Goal: Transaction & Acquisition: Purchase product/service

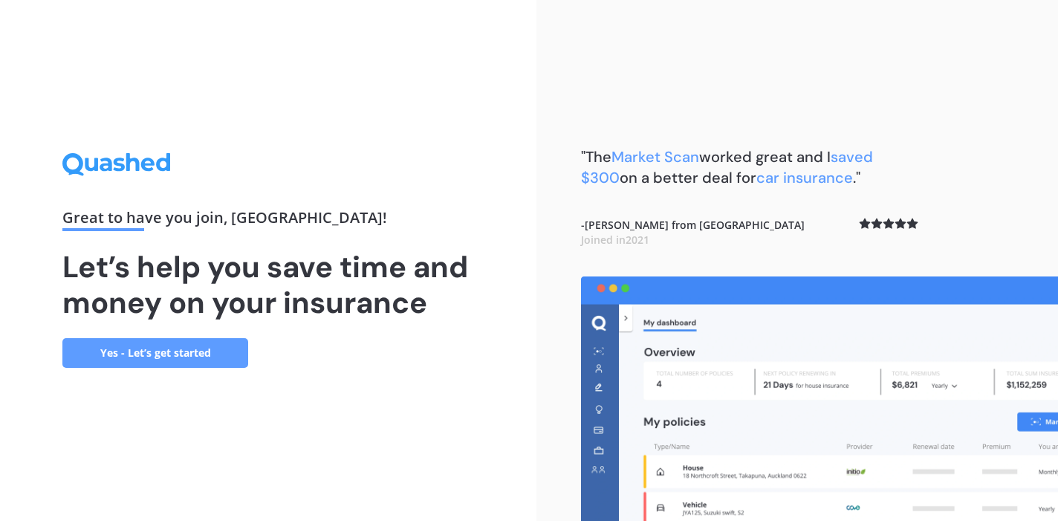
click at [158, 354] on link "Yes - Let’s get started" at bounding box center [155, 353] width 186 height 30
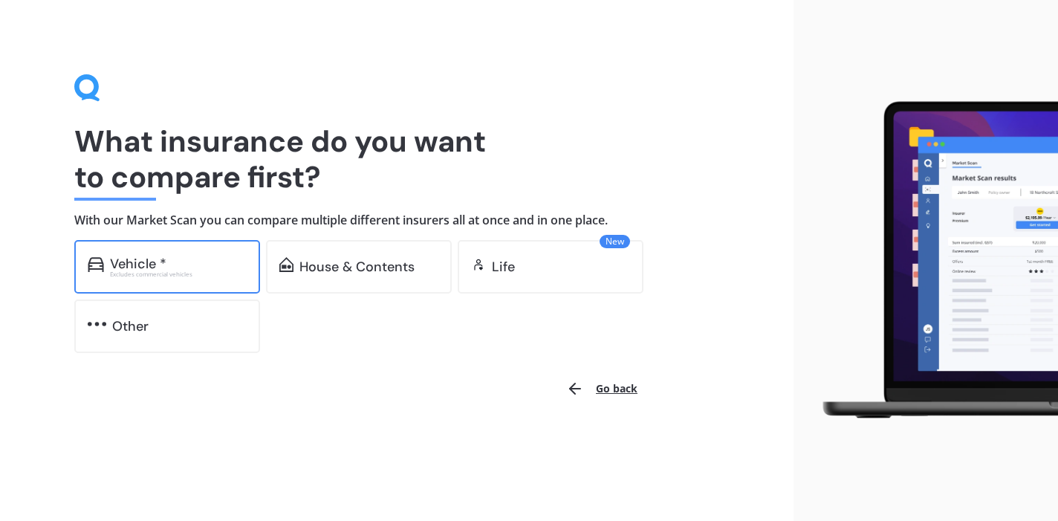
click at [155, 276] on div "Excludes commercial vehicles" at bounding box center [178, 274] width 137 height 6
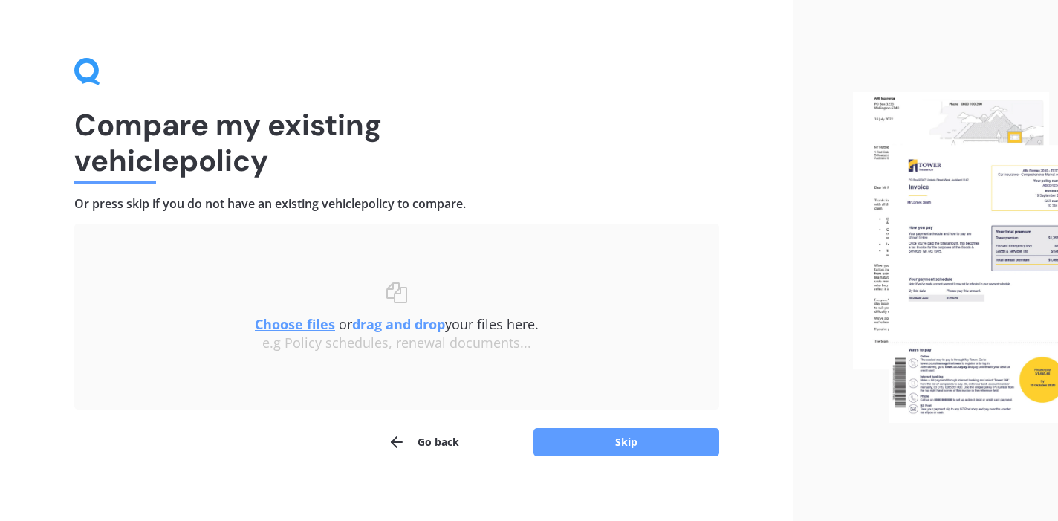
scroll to position [19, 0]
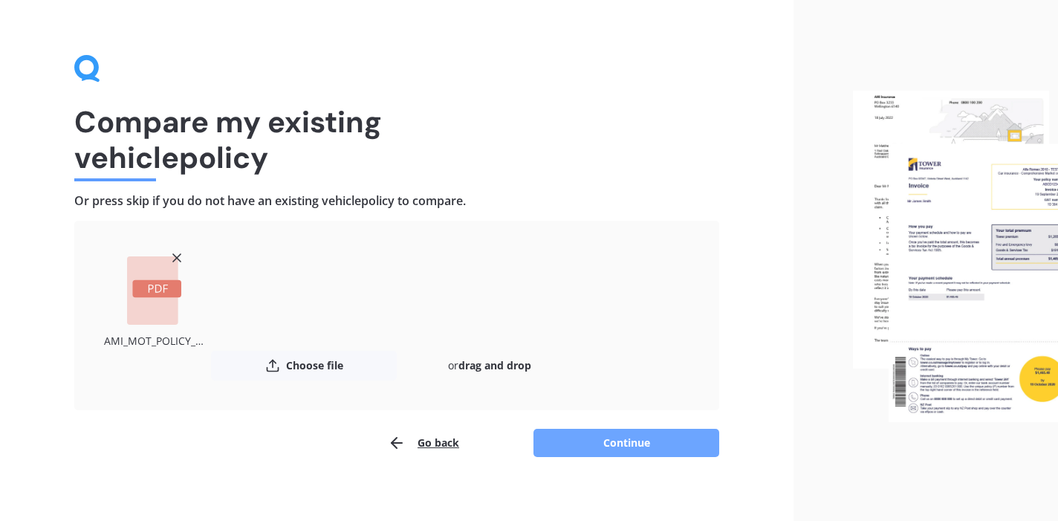
click at [615, 443] on button "Continue" at bounding box center [627, 443] width 186 height 28
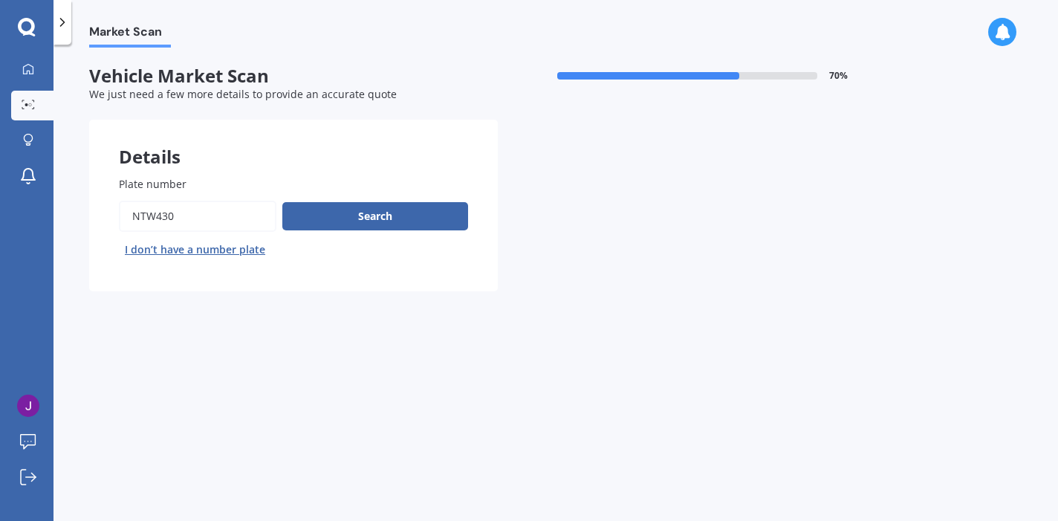
click at [188, 224] on input "Plate number" at bounding box center [198, 216] width 158 height 31
click at [358, 207] on button "Search" at bounding box center [375, 216] width 186 height 28
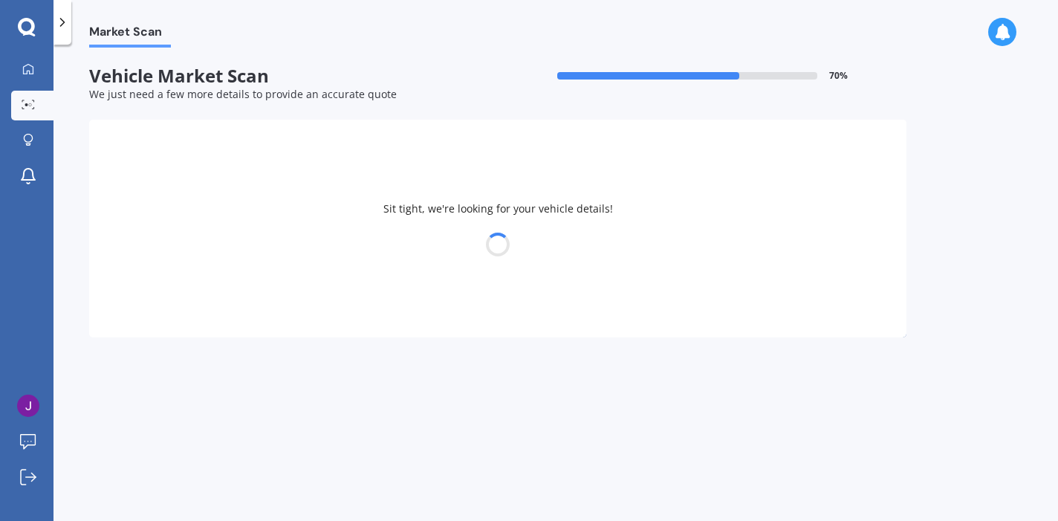
select select "TOYOTA"
select select "AQUA"
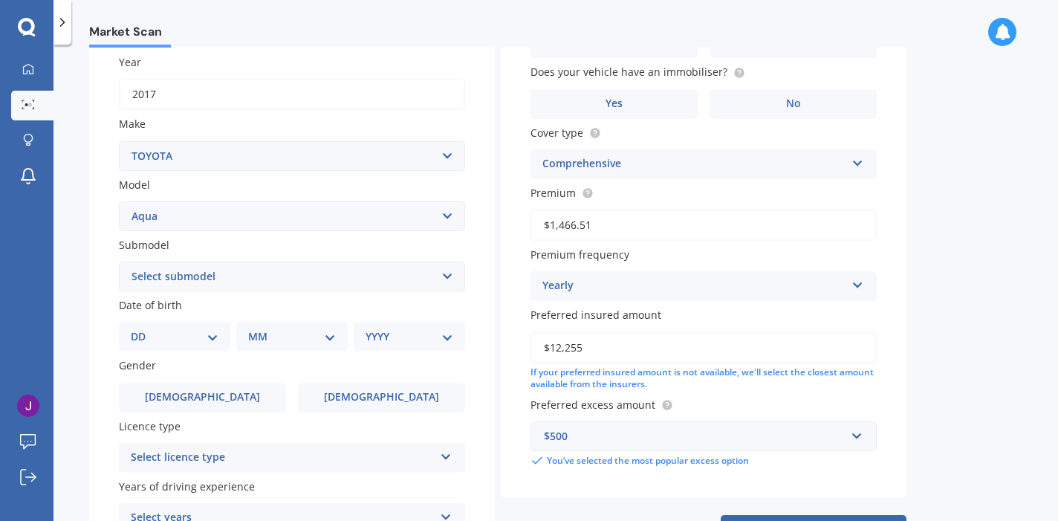
scroll to position [224, 0]
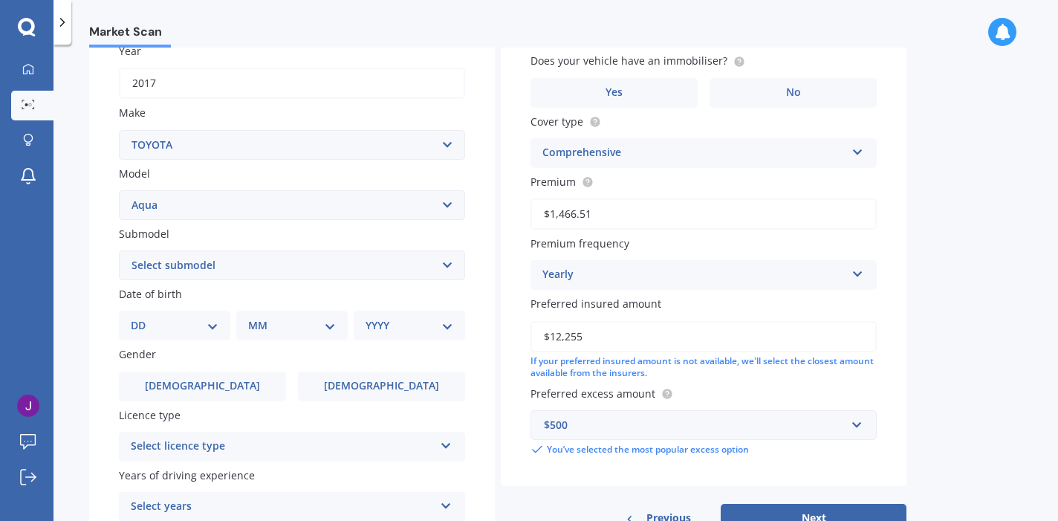
click at [199, 273] on select "Select submodel (All Other) Hatchback Hybrid" at bounding box center [292, 265] width 346 height 30
select select "HYBRID"
click at [119, 252] on select "Select submodel (All Other) Hatchback Hybrid" at bounding box center [292, 265] width 346 height 30
click at [214, 331] on select "DD 01 02 03 04 05 06 07 08 09 10 11 12 13 14 15 16 17 18 19 20 21 22 23 24 25 2…" at bounding box center [175, 325] width 88 height 16
select select "05"
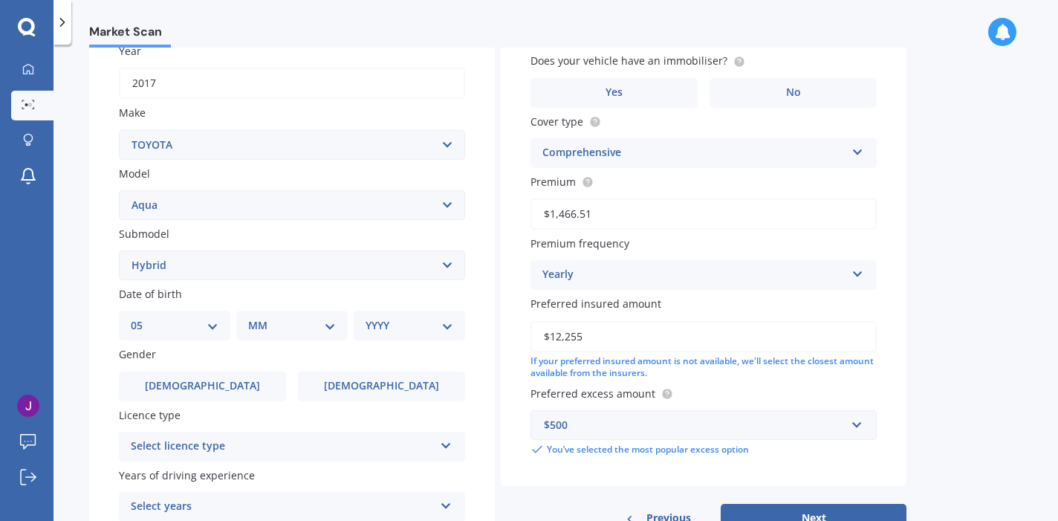
click at [143, 320] on select "DD 01 02 03 04 05 06 07 08 09 10 11 12 13 14 15 16 17 18 19 20 21 22 23 24 25 2…" at bounding box center [175, 325] width 88 height 16
click at [275, 325] on select "MM 01 02 03 04 05 06 07 08 09 10 11 12" at bounding box center [295, 325] width 82 height 16
select select "10"
click at [254, 320] on select "MM 01 02 03 04 05 06 07 08 09 10 11 12" at bounding box center [295, 325] width 82 height 16
click at [409, 325] on select "YYYY 2025 2024 2023 2022 2021 2020 2019 2018 2017 2016 2015 2014 2013 2012 2011…" at bounding box center [407, 325] width 82 height 16
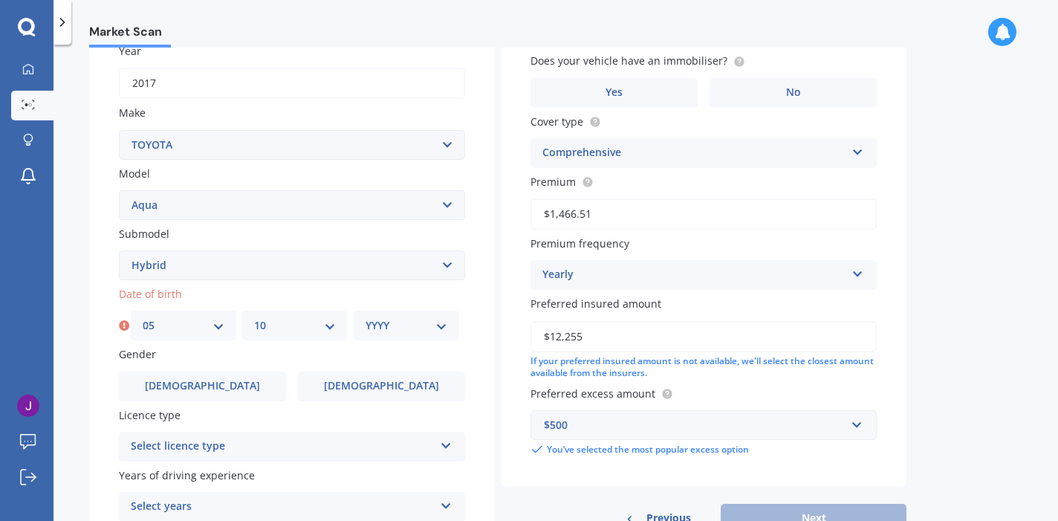
select select "1990"
click at [366, 320] on select "YYYY 2025 2024 2023 2022 2021 2020 2019 2018 2017 2016 2015 2014 2013 2012 2011…" at bounding box center [407, 325] width 82 height 16
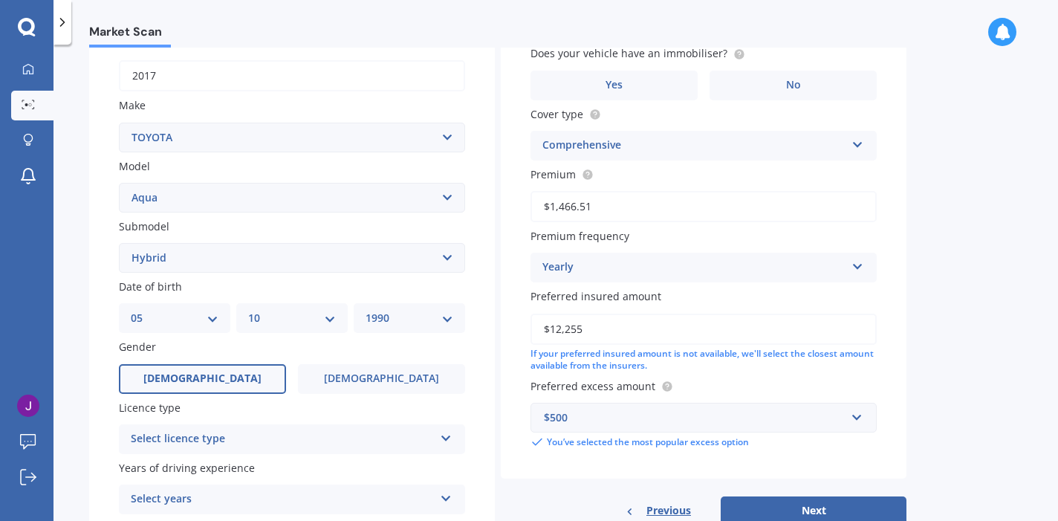
scroll to position [249, 0]
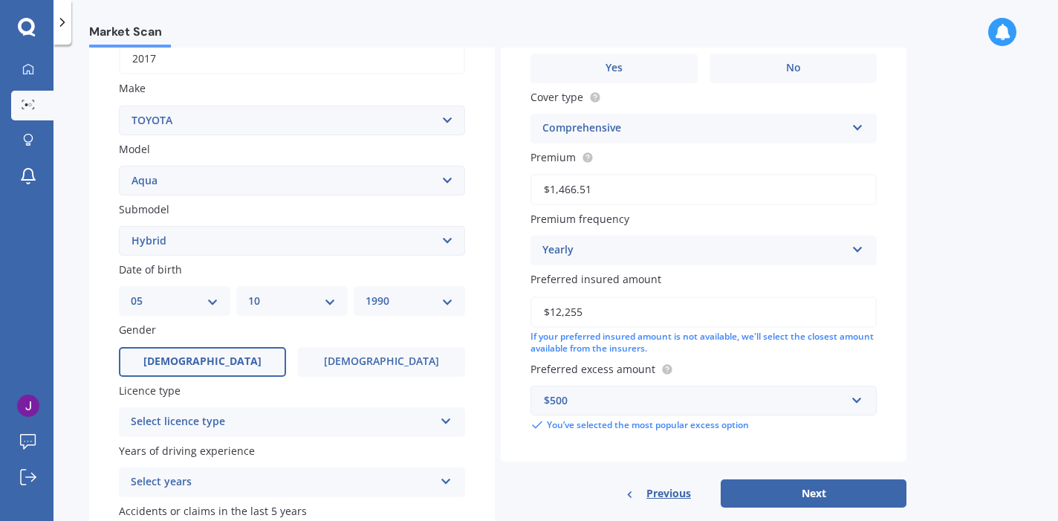
click at [215, 359] on span "[DEMOGRAPHIC_DATA]" at bounding box center [202, 361] width 118 height 13
click at [0, 0] on input "[DEMOGRAPHIC_DATA]" at bounding box center [0, 0] width 0 height 0
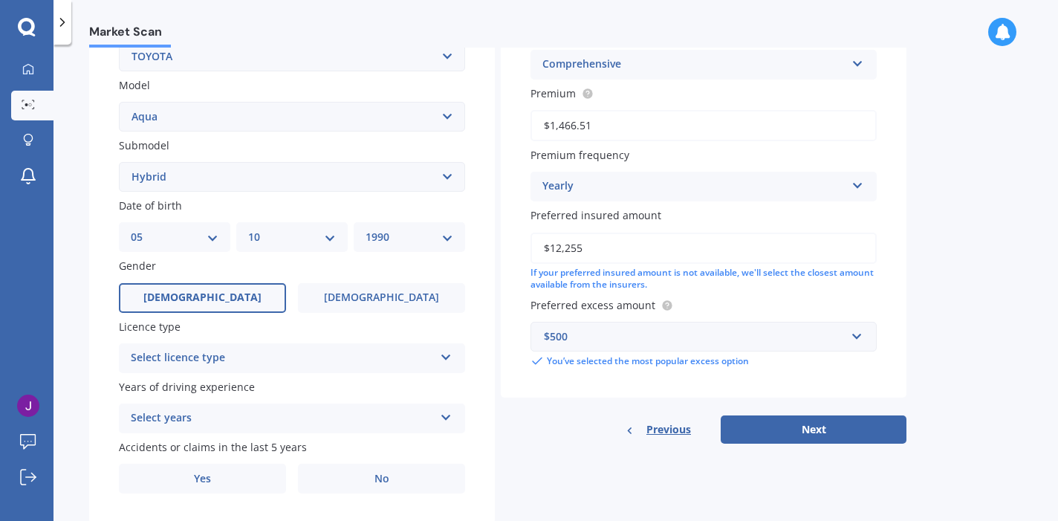
scroll to position [357, 0]
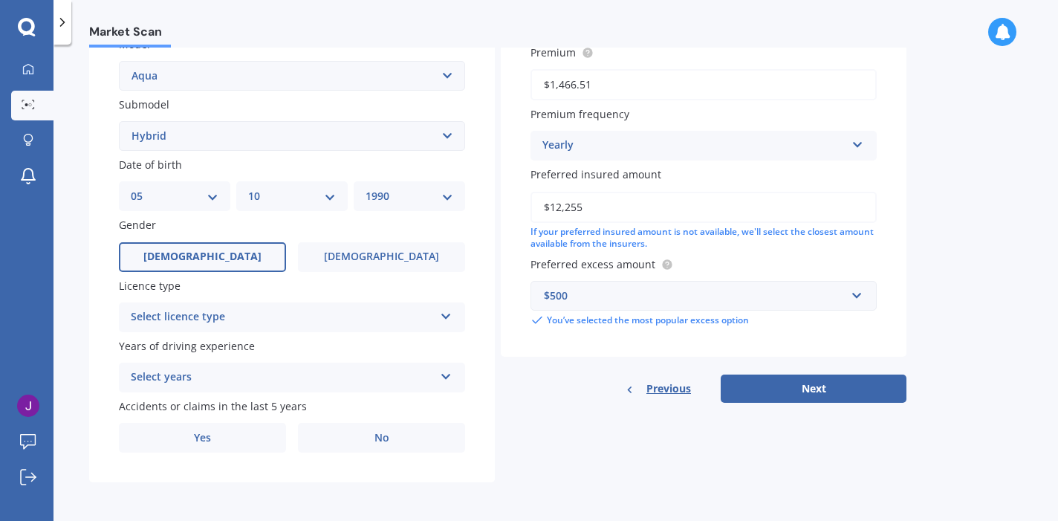
click at [244, 328] on div "Select licence type NZ Full NZ Restricted NZ Learners [GEOGRAPHIC_DATA] [GEOGRA…" at bounding box center [292, 317] width 346 height 30
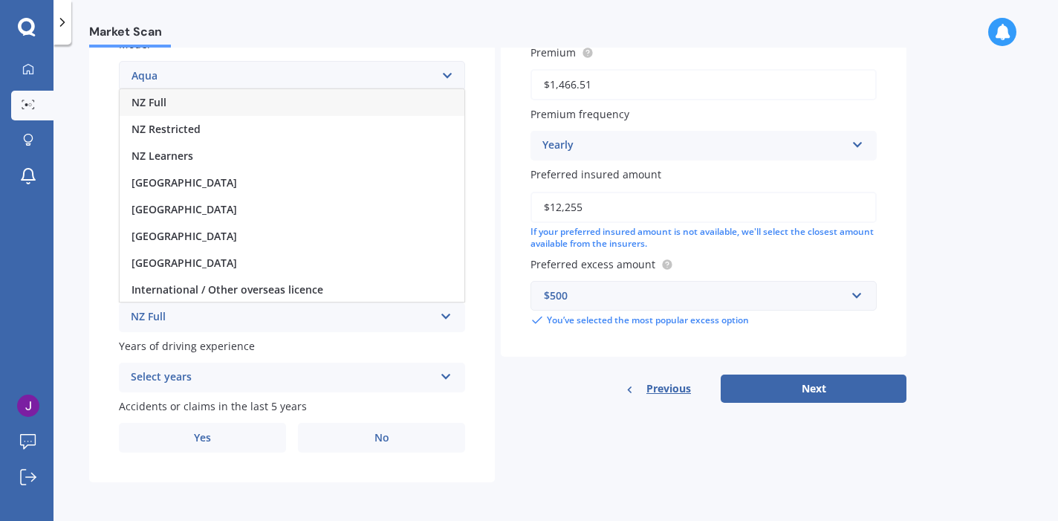
click at [168, 106] on div "NZ Full" at bounding box center [292, 102] width 345 height 27
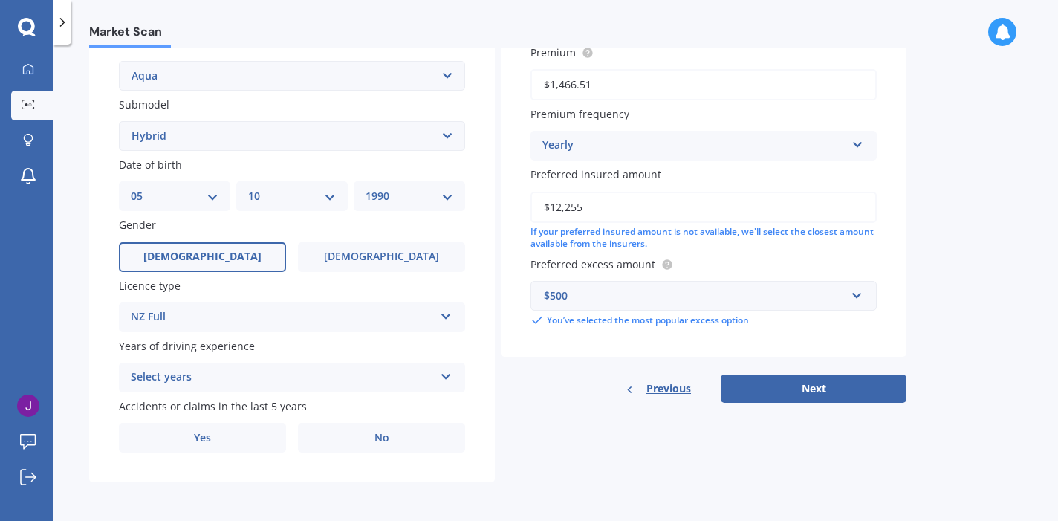
click at [193, 377] on div "Select years" at bounding box center [282, 378] width 303 height 18
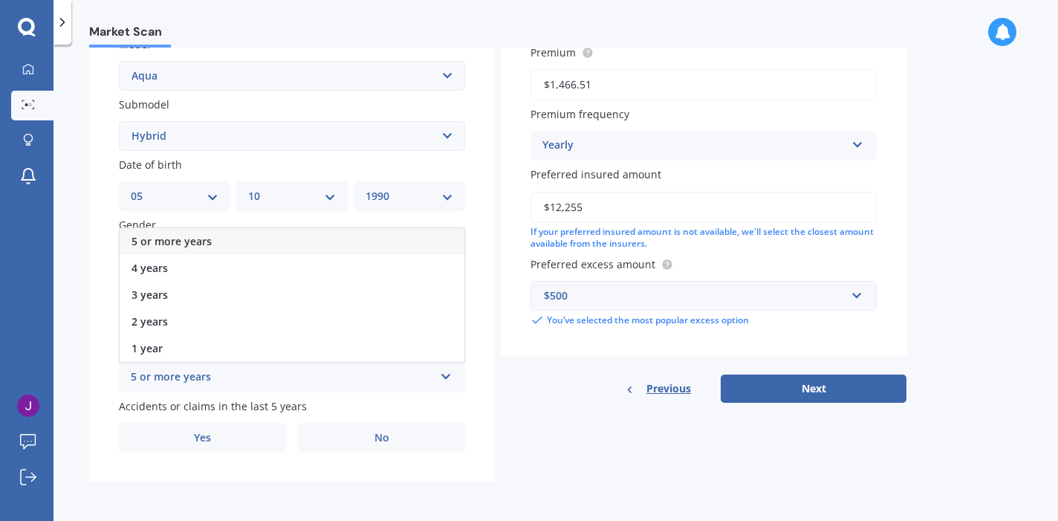
click at [179, 247] on div "5 or more years" at bounding box center [292, 241] width 345 height 27
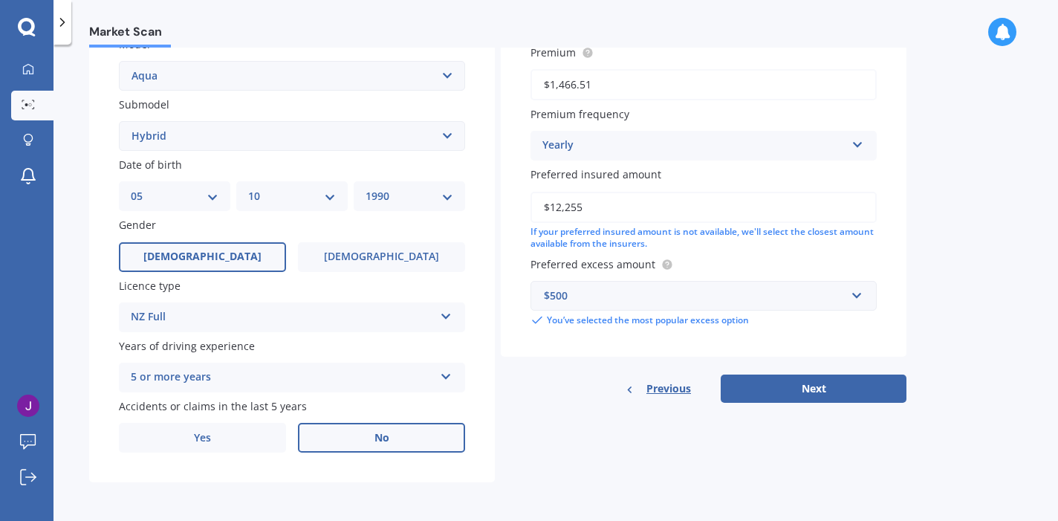
click at [357, 442] on label "No" at bounding box center [381, 438] width 167 height 30
click at [0, 0] on input "No" at bounding box center [0, 0] width 0 height 0
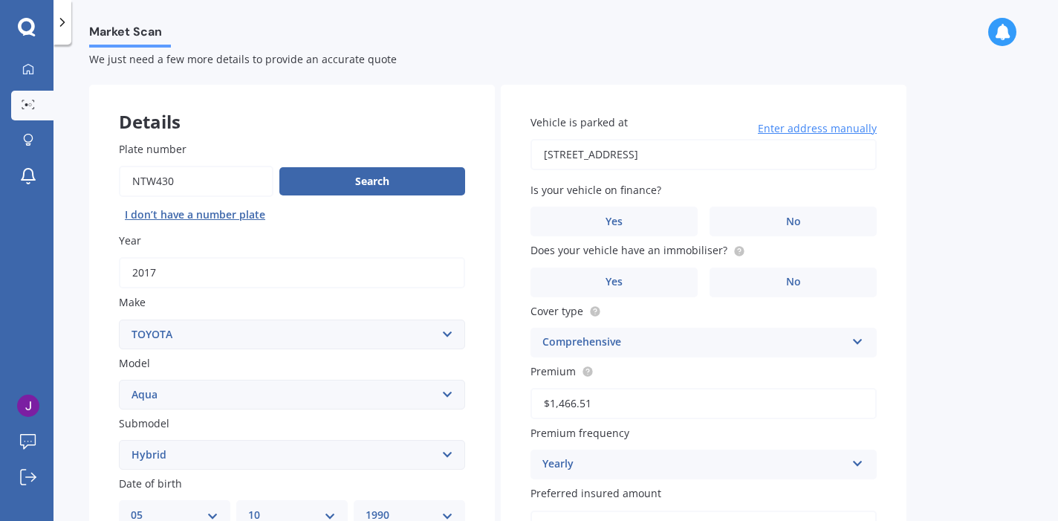
scroll to position [0, 0]
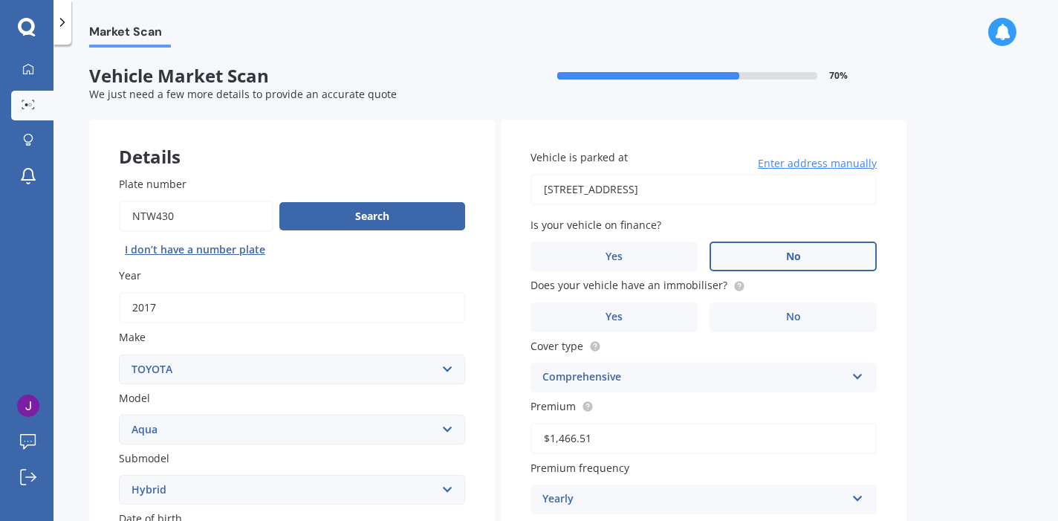
click at [766, 260] on label "No" at bounding box center [793, 256] width 167 height 30
click at [0, 0] on input "No" at bounding box center [0, 0] width 0 height 0
click at [736, 290] on circle at bounding box center [739, 286] width 10 height 10
click at [604, 315] on label "Yes" at bounding box center [614, 317] width 167 height 30
click at [0, 0] on input "Yes" at bounding box center [0, 0] width 0 height 0
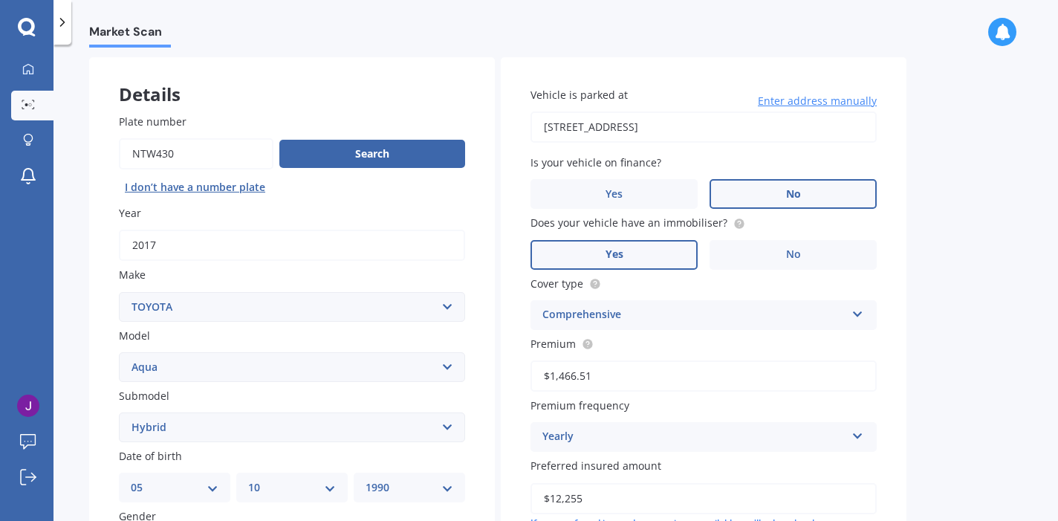
scroll to position [83, 0]
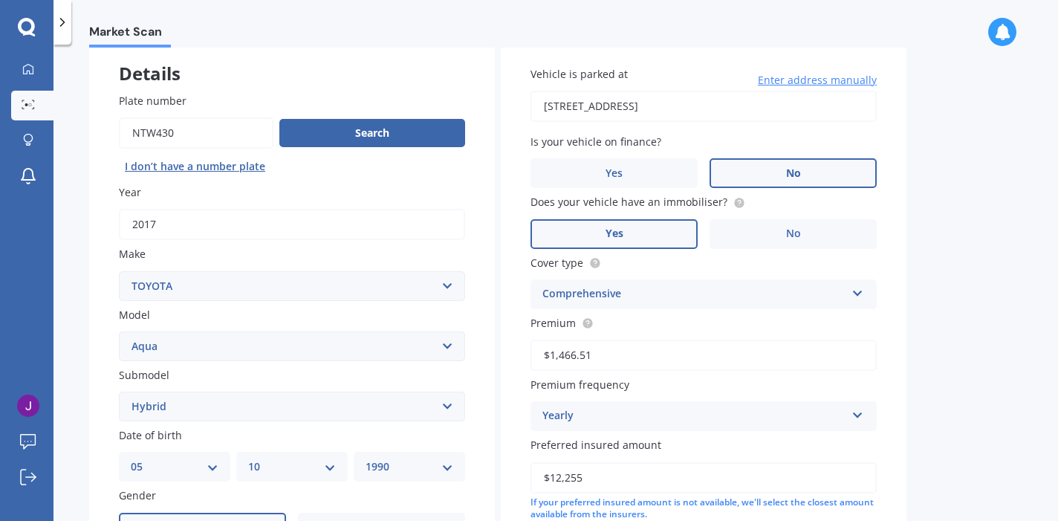
click at [635, 305] on div "Comprehensive Third Party Third Party, Fire & Theft Comprehensive" at bounding box center [704, 294] width 346 height 30
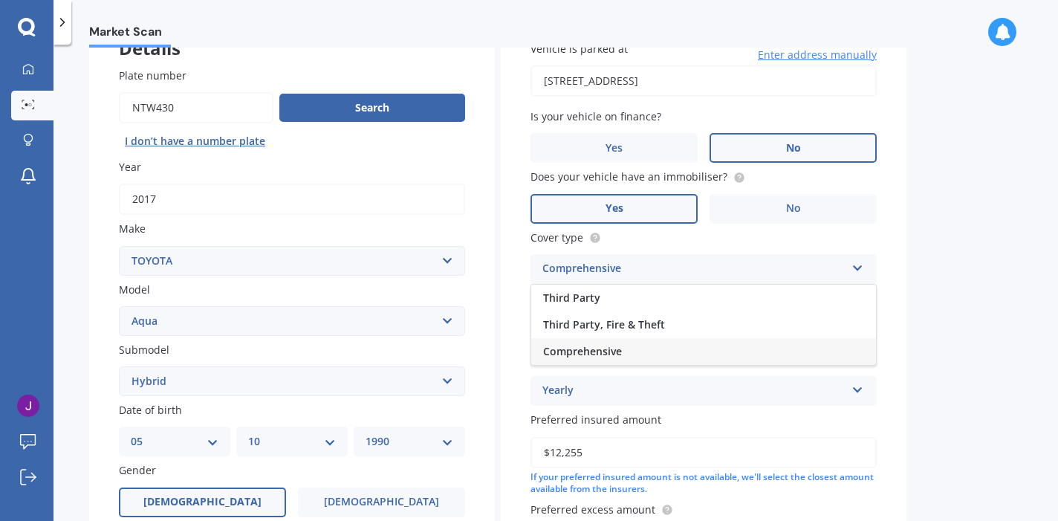
scroll to position [111, 0]
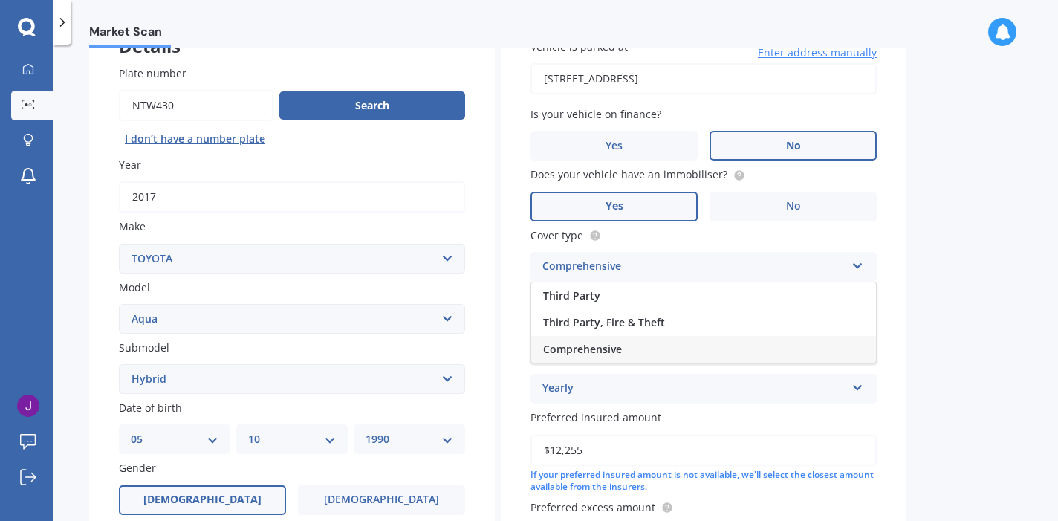
click at [610, 357] on div "Comprehensive" at bounding box center [703, 349] width 345 height 27
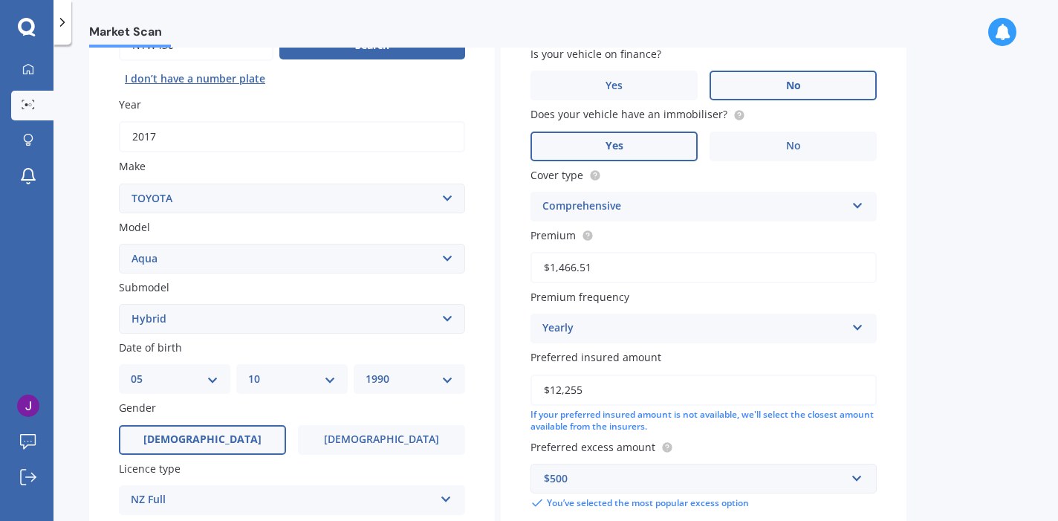
scroll to position [174, 0]
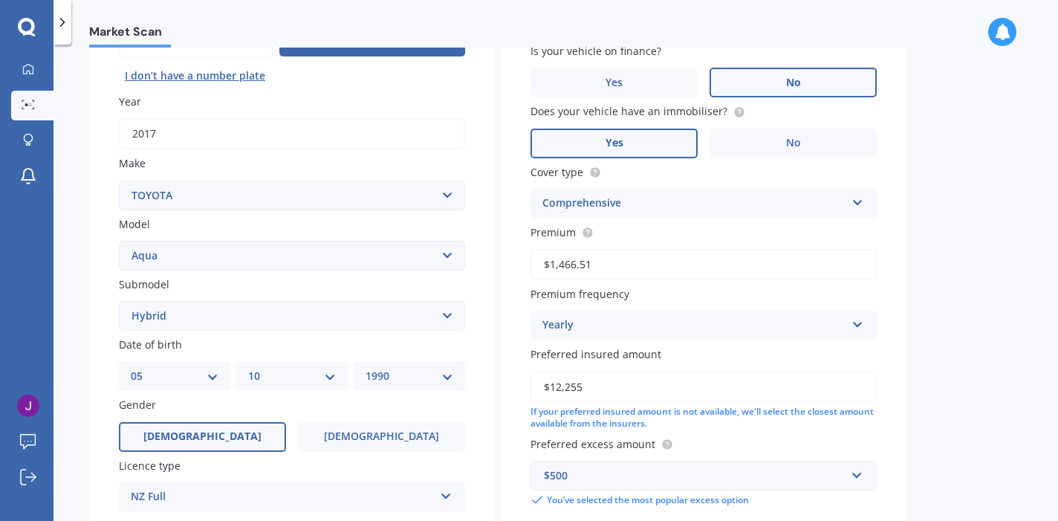
click at [583, 333] on div "Yearly" at bounding box center [693, 326] width 303 height 18
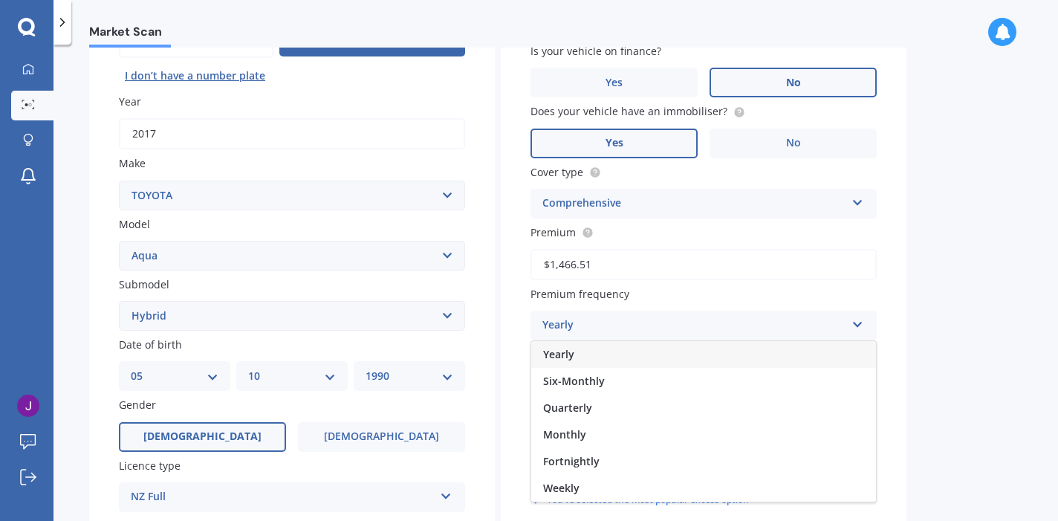
click at [583, 333] on div "Yearly" at bounding box center [693, 326] width 303 height 18
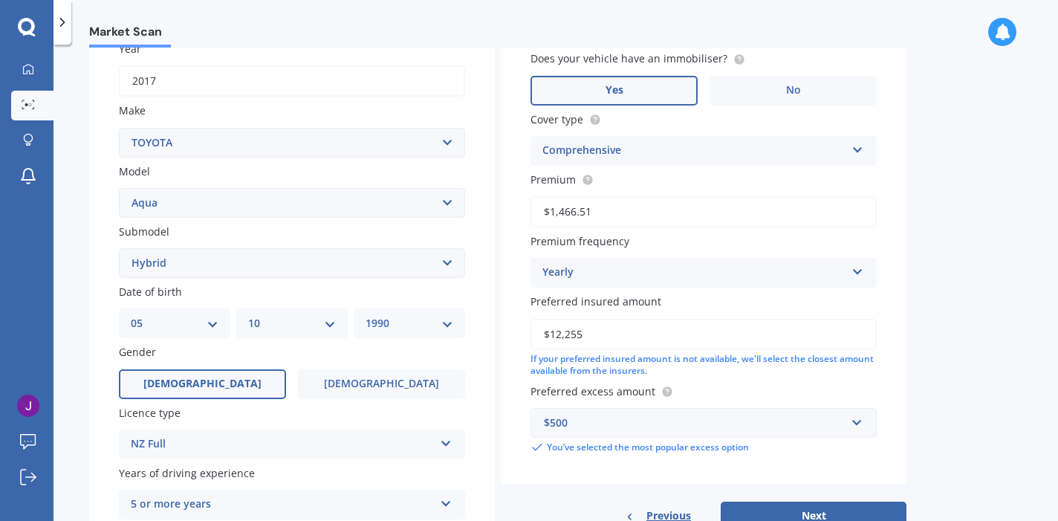
scroll to position [246, 0]
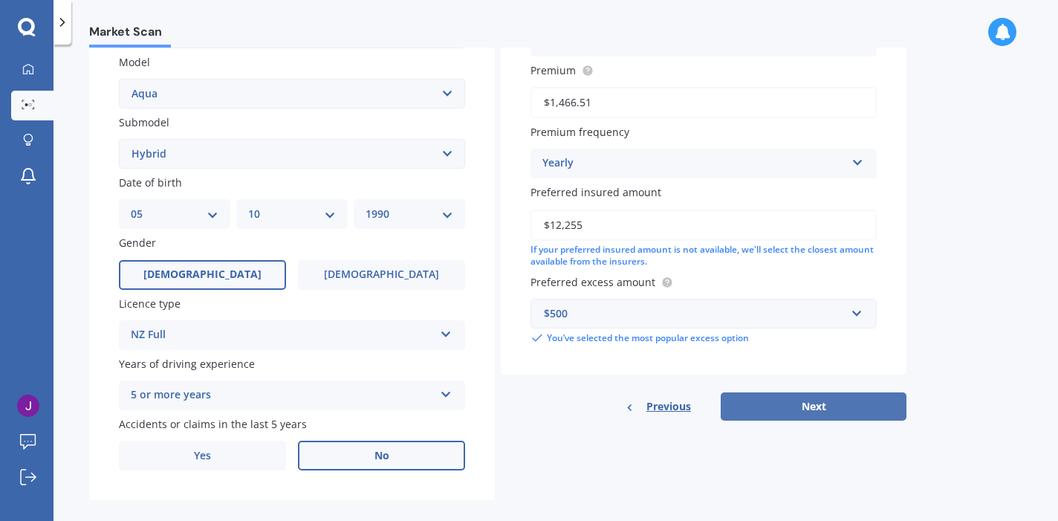
click at [784, 409] on button "Next" at bounding box center [814, 406] width 186 height 28
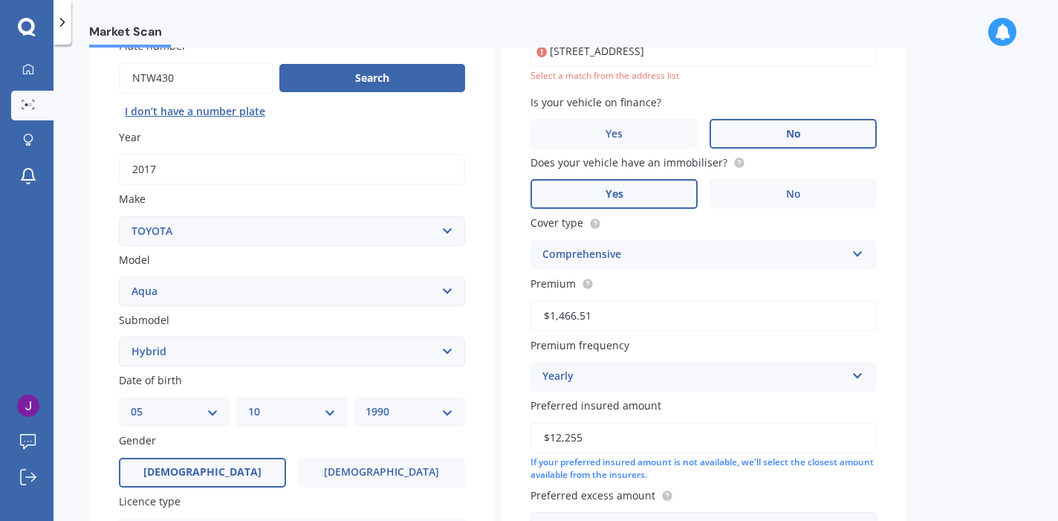
scroll to position [102, 0]
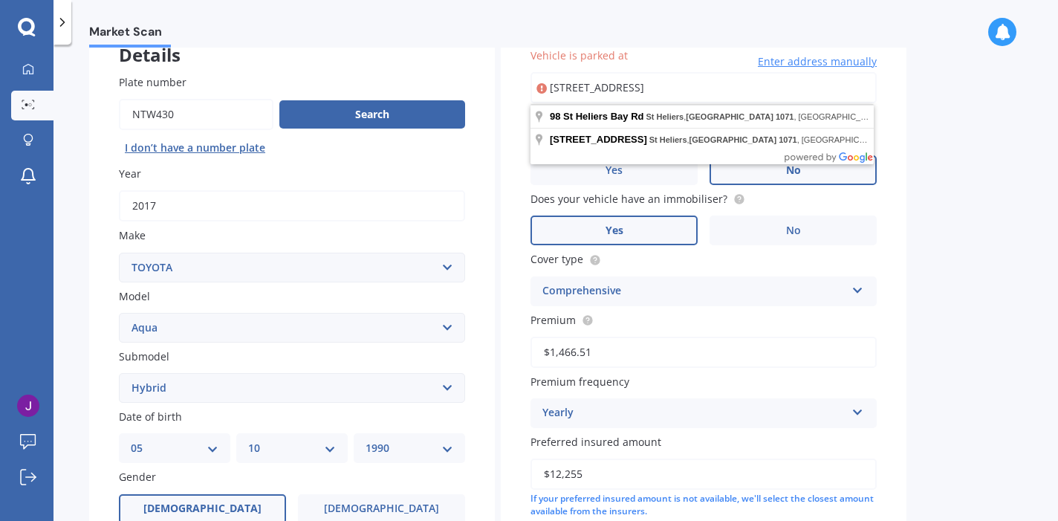
click at [577, 93] on input "[STREET_ADDRESS]" at bounding box center [704, 87] width 346 height 31
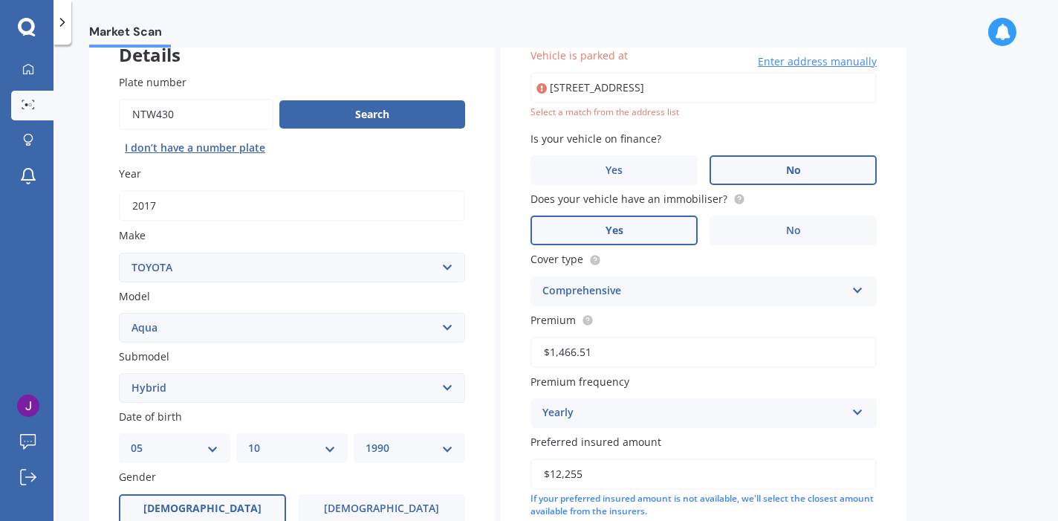
type input "[STREET_ADDRESS]"
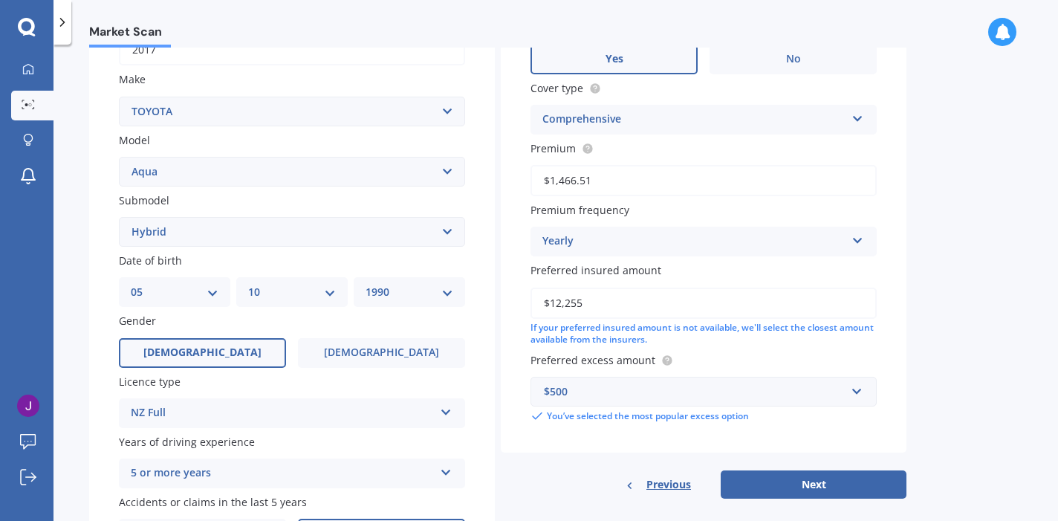
scroll to position [357, 0]
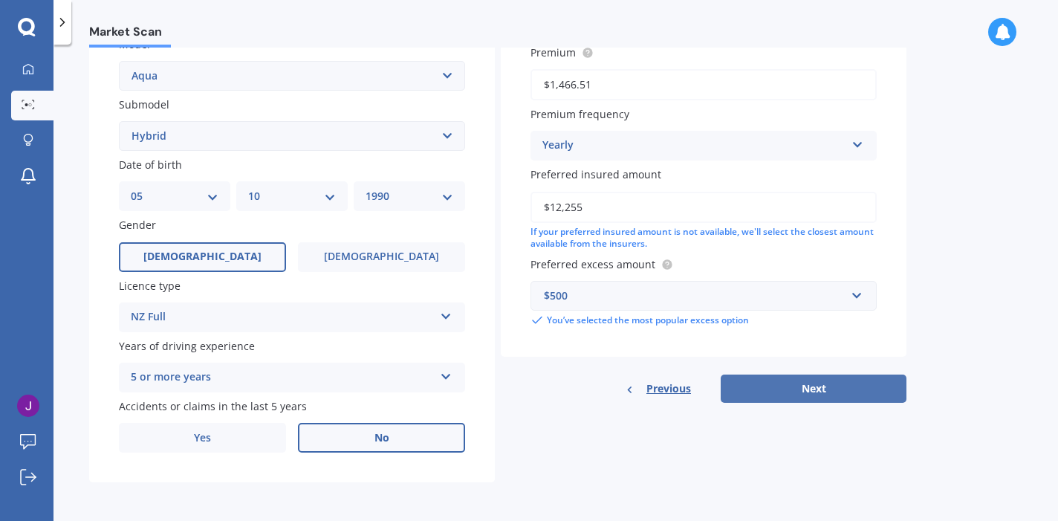
click at [788, 392] on button "Next" at bounding box center [814, 388] width 186 height 28
select select "05"
select select "10"
select select "1990"
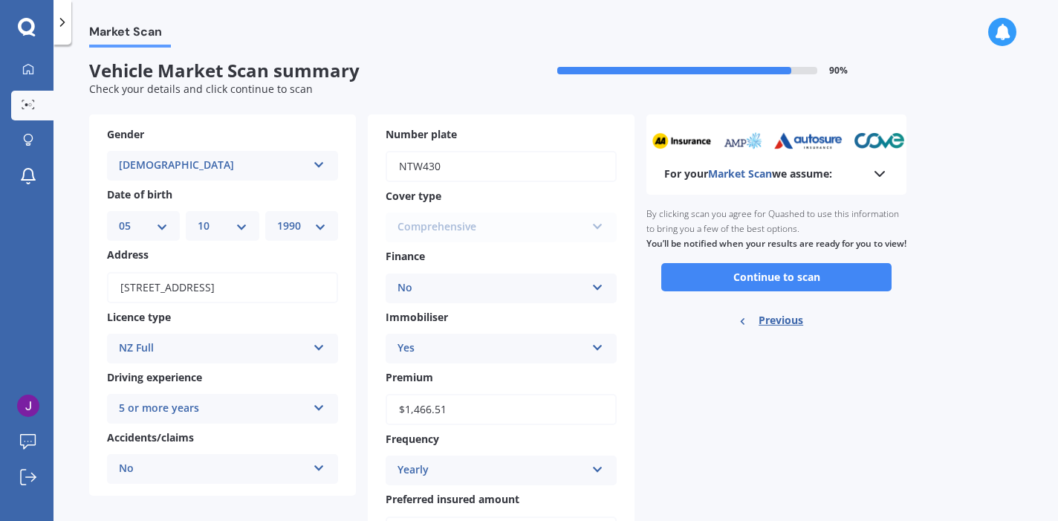
scroll to position [0, 0]
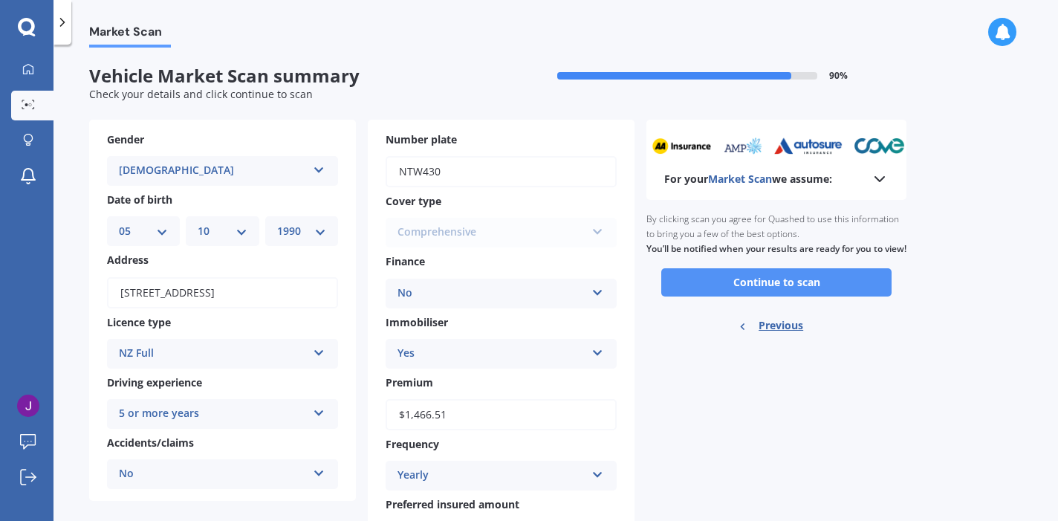
click at [772, 296] on button "Continue to scan" at bounding box center [776, 282] width 230 height 28
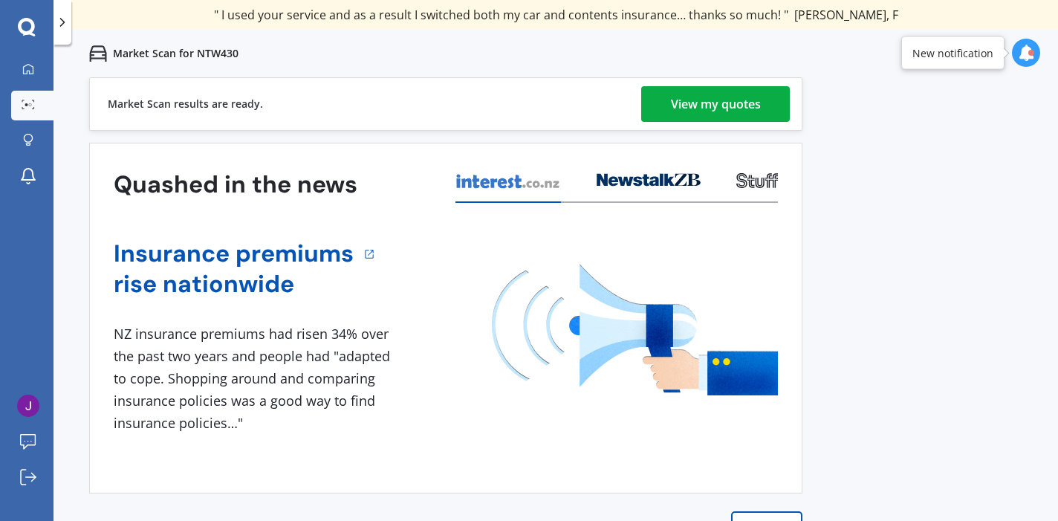
click at [724, 106] on div "View my quotes" at bounding box center [716, 104] width 90 height 36
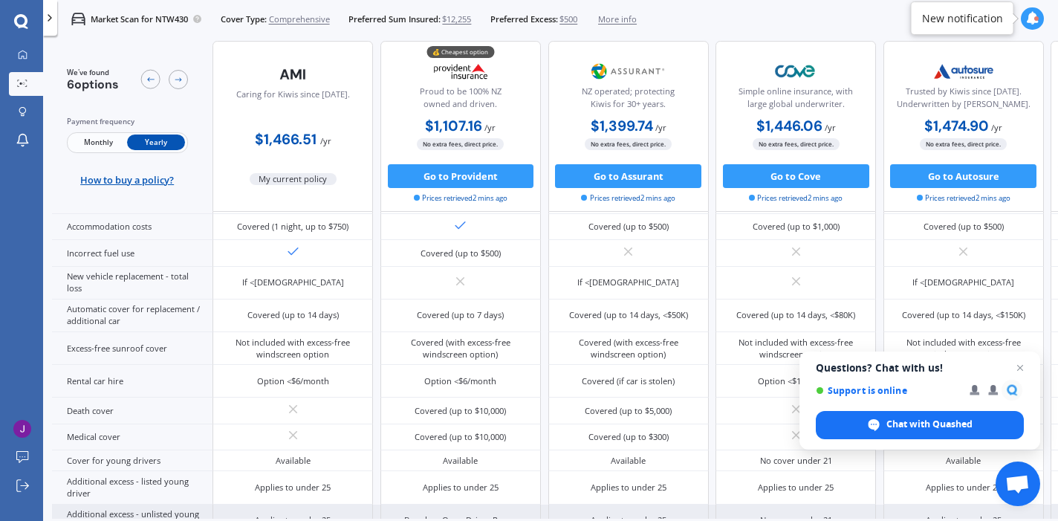
scroll to position [408, 0]
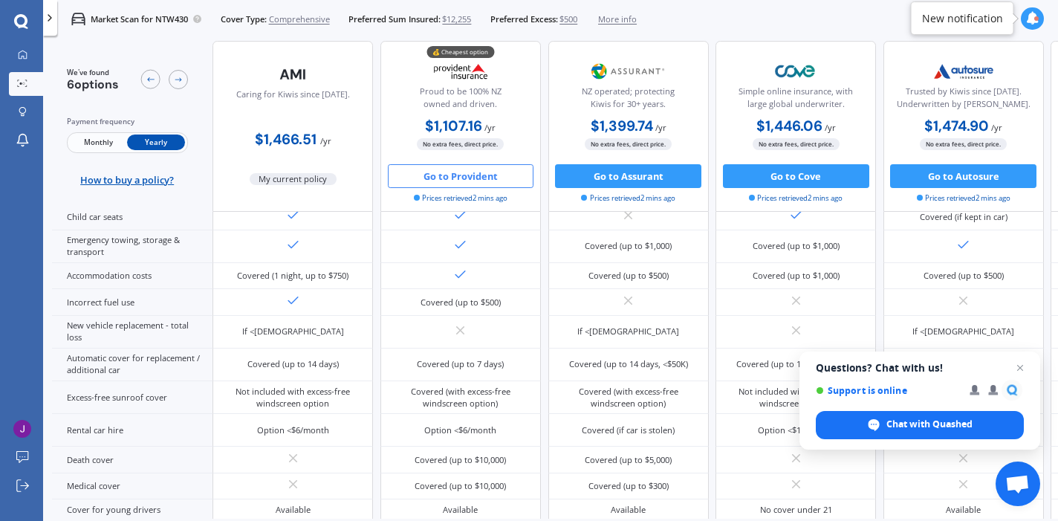
click at [470, 178] on button "Go to Provident" at bounding box center [461, 176] width 146 height 24
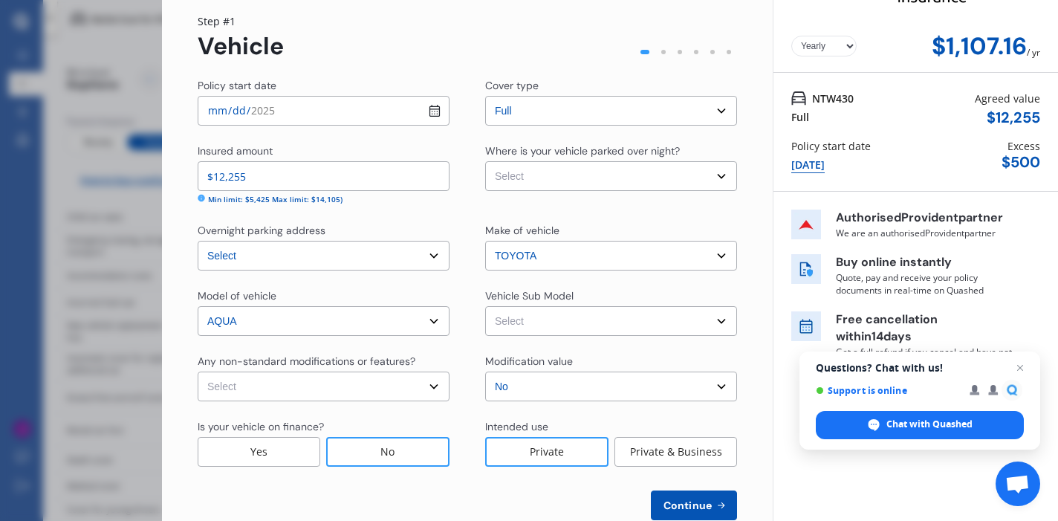
scroll to position [0, 0]
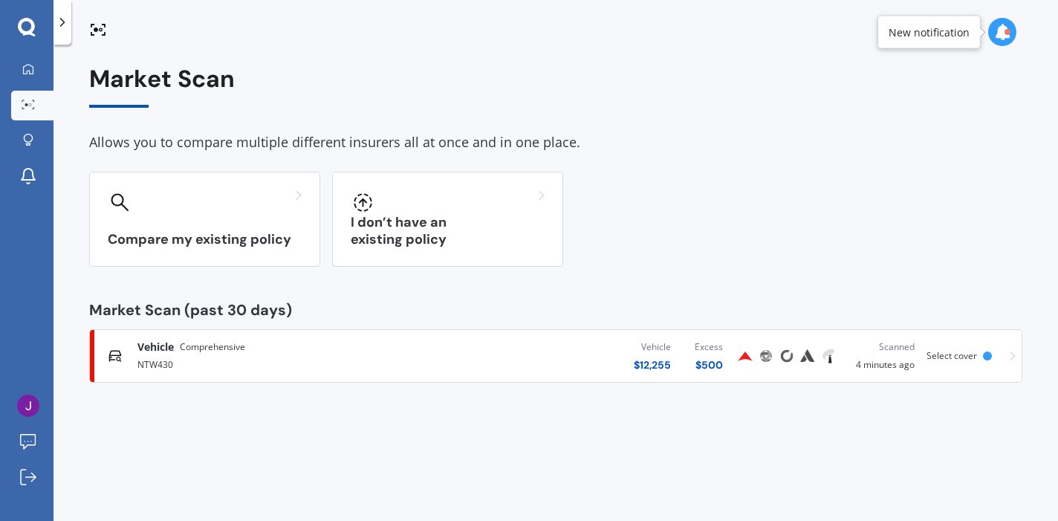
click at [253, 354] on div "Vehicle Comprehensive" at bounding box center [279, 347] width 284 height 15
